Goal: Find specific page/section: Find specific page/section

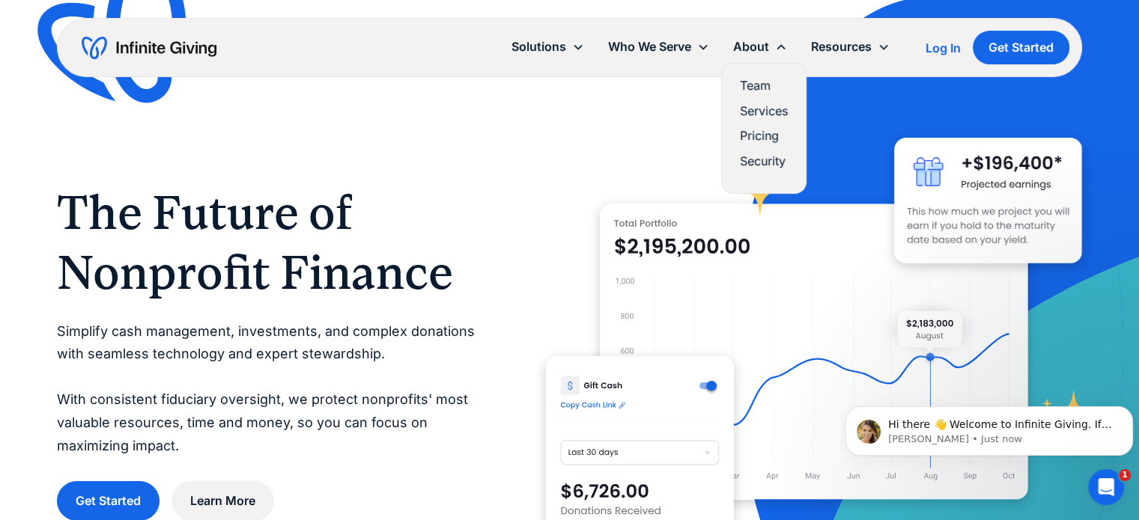
click at [752, 86] on link "Team" at bounding box center [764, 86] width 48 height 20
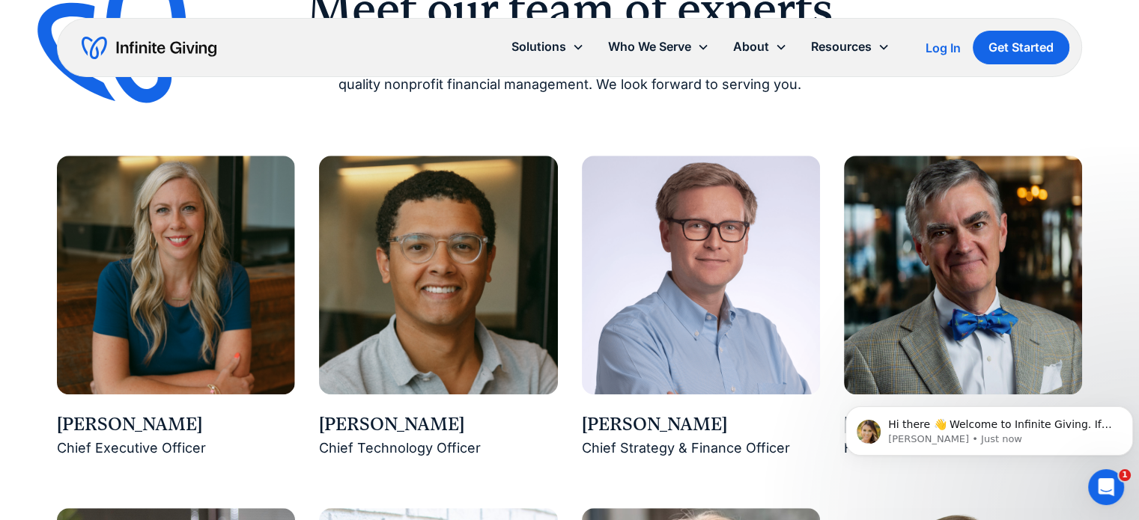
scroll to position [1273, 0]
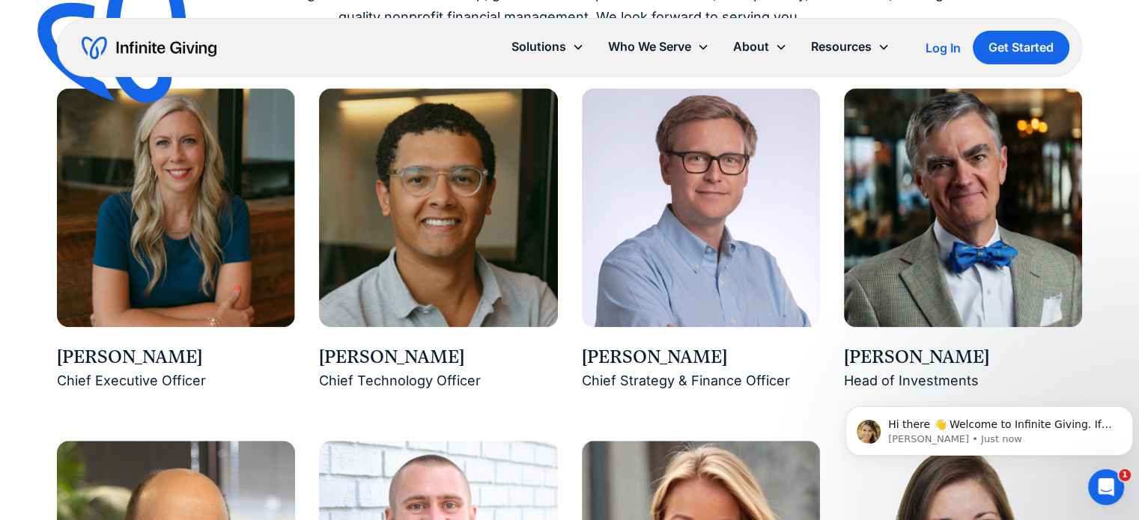
drag, startPoint x: 204, startPoint y: 356, endPoint x: 115, endPoint y: 361, distance: 89.2
click at [115, 361] on div "[PERSON_NAME]" at bounding box center [176, 357] width 238 height 25
copy div "Houghton"
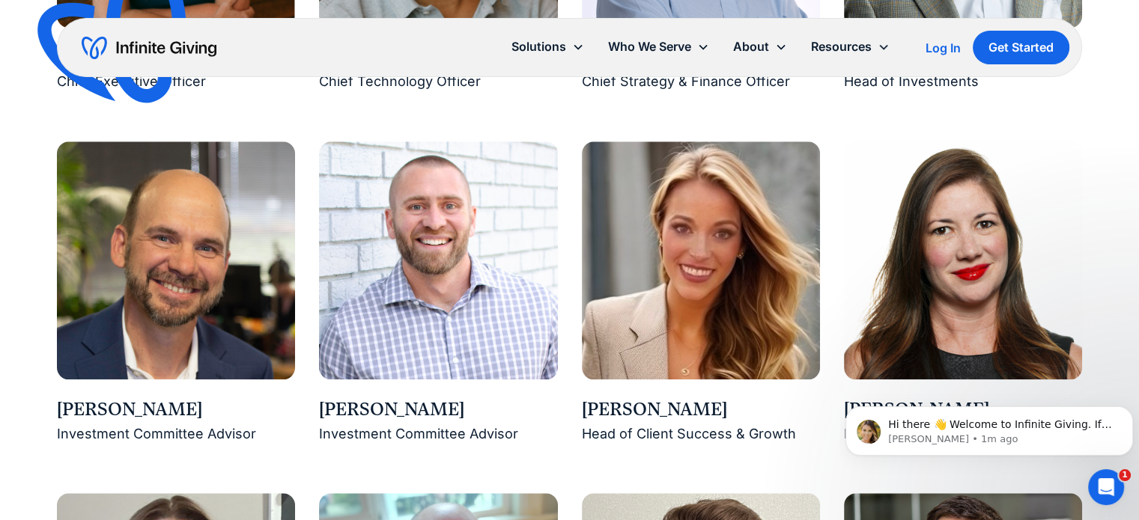
scroll to position [1722, 0]
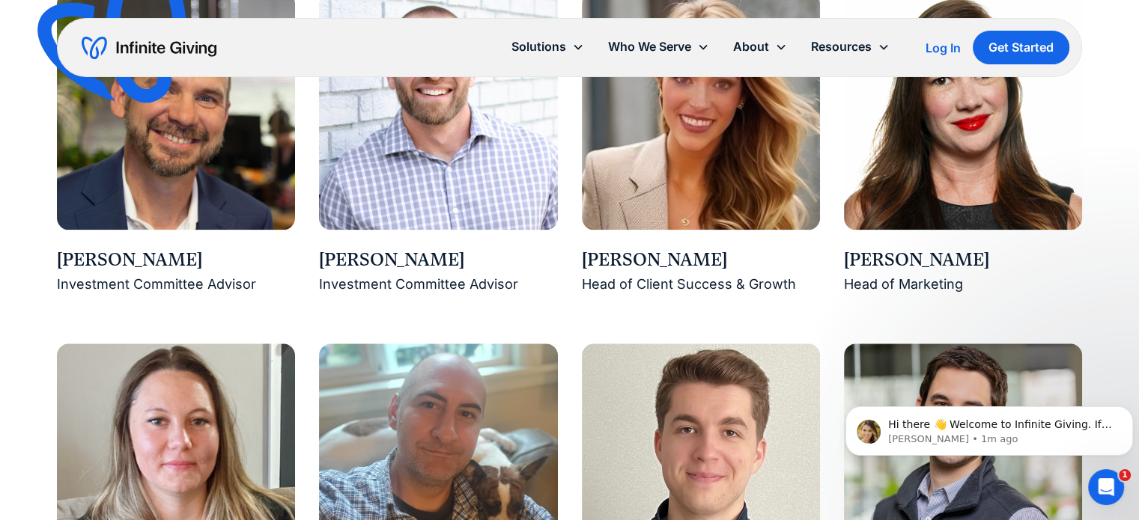
drag, startPoint x: 962, startPoint y: 260, endPoint x: 847, endPoint y: 263, distance: 115.4
click at [847, 263] on div "[PERSON_NAME]" at bounding box center [963, 260] width 238 height 25
copy div "[PERSON_NAME]"
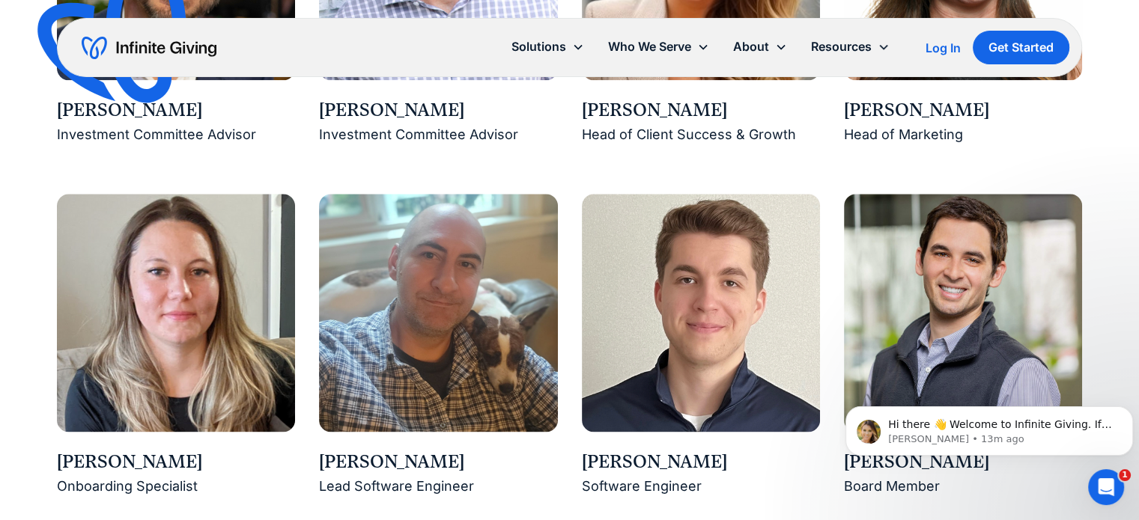
scroll to position [1573, 0]
